Goal: Navigation & Orientation: Go to known website

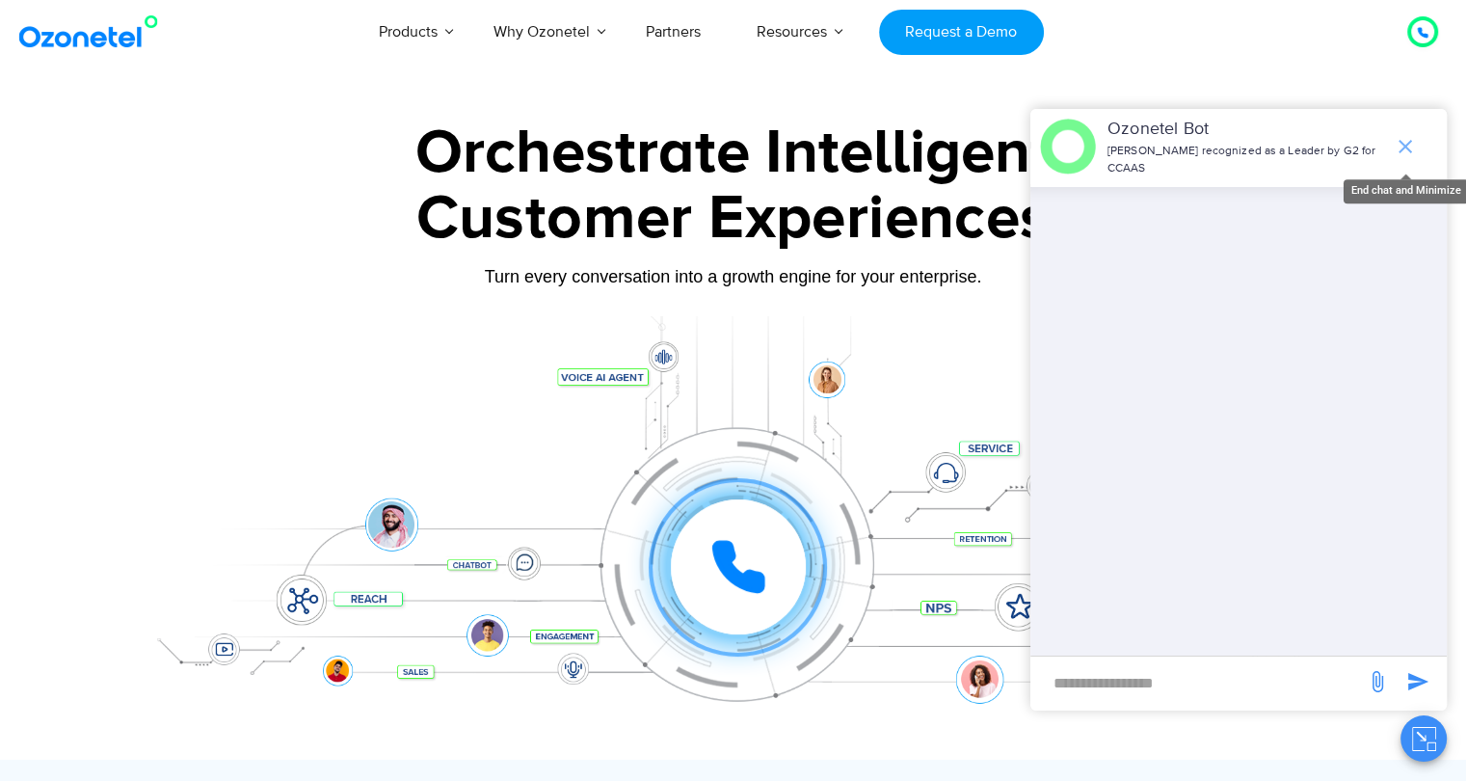
click at [1418, 146] on span "end chat or minimize" at bounding box center [1405, 146] width 39 height 39
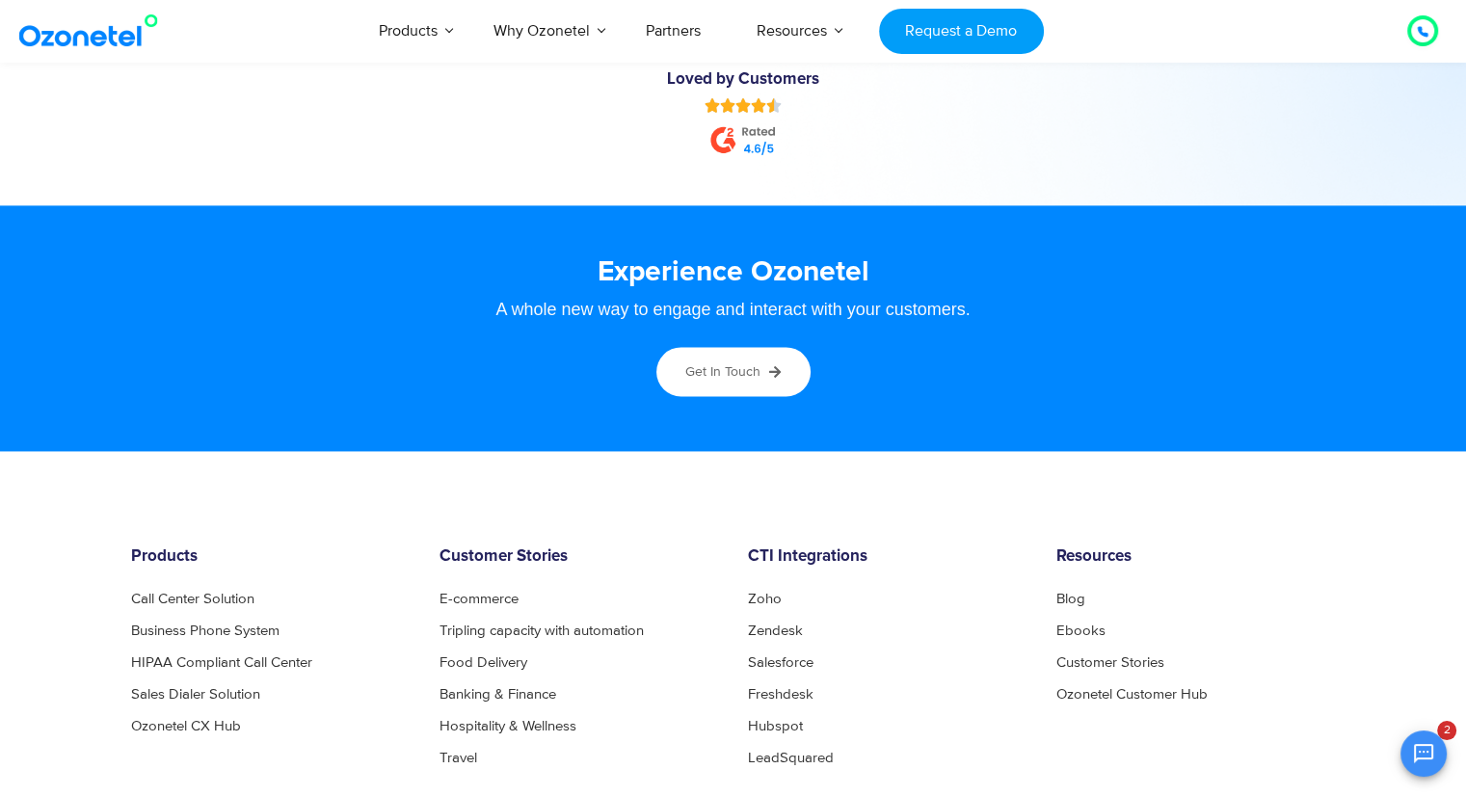
scroll to position [10530, 0]
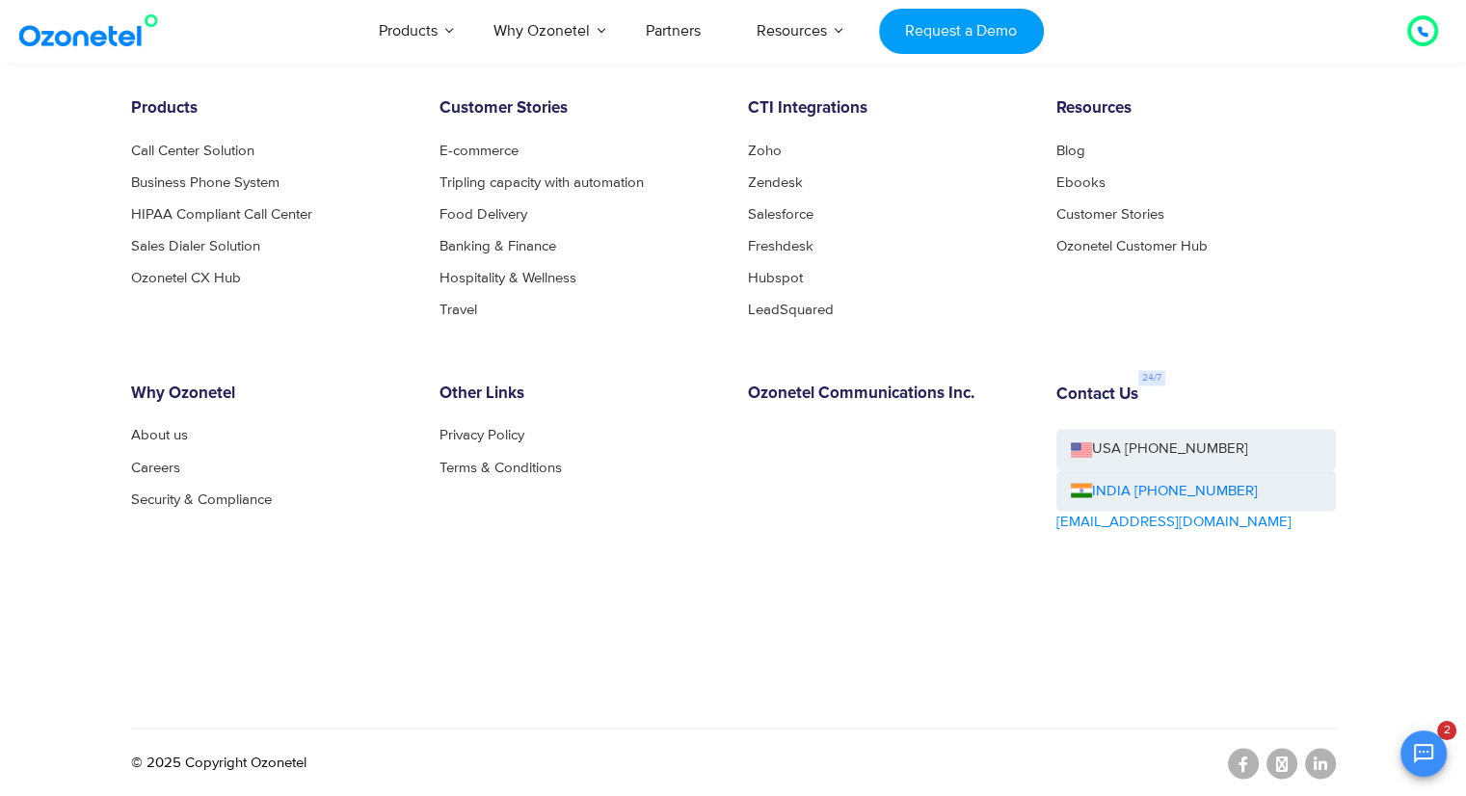
click at [1315, 763] on div "OK Ozonetel Bot Ozonetel recognized as a Leader by G2 for CCAAS Awesome, thanks…" at bounding box center [1238, 751] width 416 height 51
click at [1324, 756] on div "OK Ozonetel Bot Ozonetel recognized as a Leader by G2 for CCAAS Awesome, thanks…" at bounding box center [1238, 751] width 416 height 51
click at [1314, 772] on div "OK Ozonetel Bot Ozonetel recognized as a Leader by G2 for CCAAS Awesome, thanks…" at bounding box center [1238, 751] width 416 height 51
click at [1307, 766] on div "OK Ozonetel Bot Ozonetel recognized as a Leader by G2 for CCAAS Awesome, thanks…" at bounding box center [1238, 751] width 416 height 51
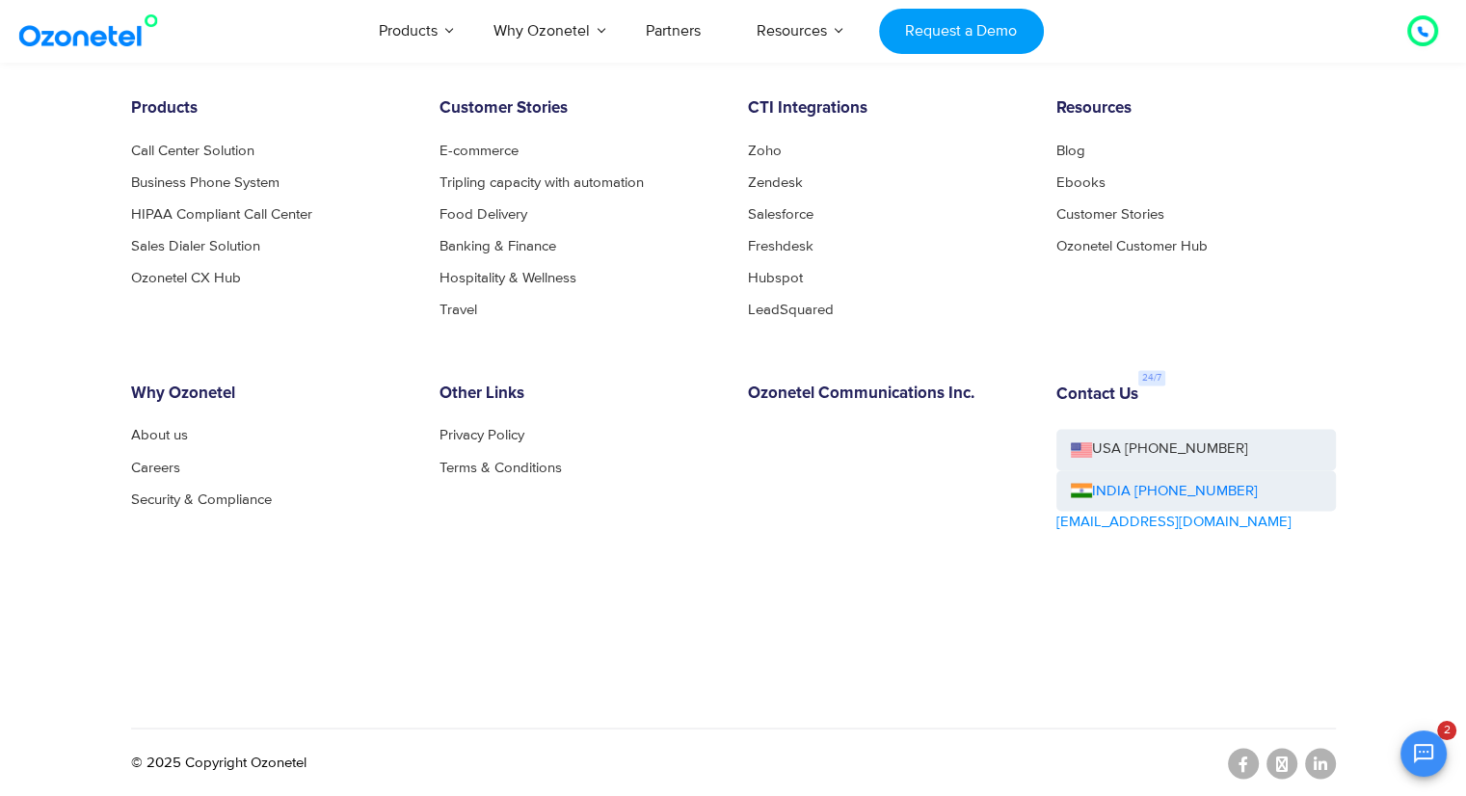
click at [1318, 761] on div "OK Ozonetel Bot Ozonetel recognized as a Leader by G2 for CCAAS Awesome, thanks…" at bounding box center [1238, 751] width 416 height 51
click at [1328, 721] on div "Products Call Center Solution Business Phone System HIPAA Compliant Call Center…" at bounding box center [733, 447] width 1233 height 698
click at [1319, 759] on icon at bounding box center [1319, 762] width 13 height 15
